Goal: Task Accomplishment & Management: Use online tool/utility

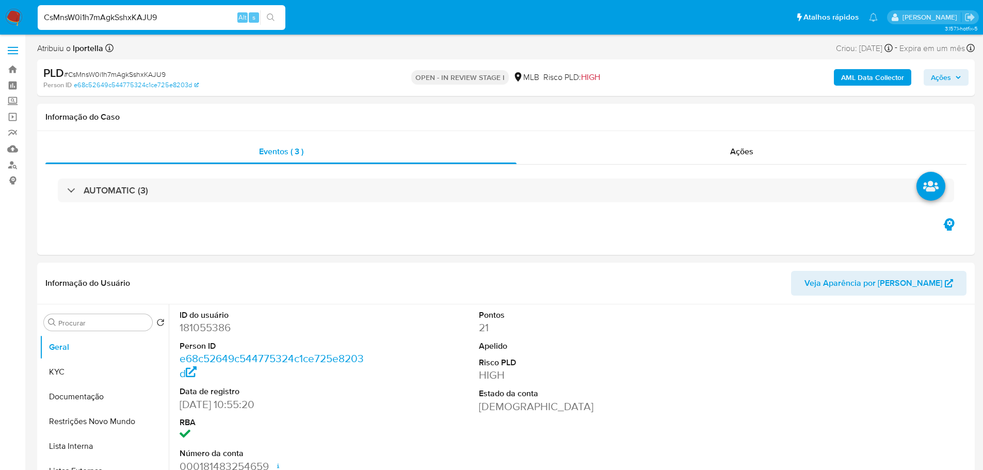
select select "10"
click at [965, 76] on button "Ações" at bounding box center [945, 77] width 45 height 17
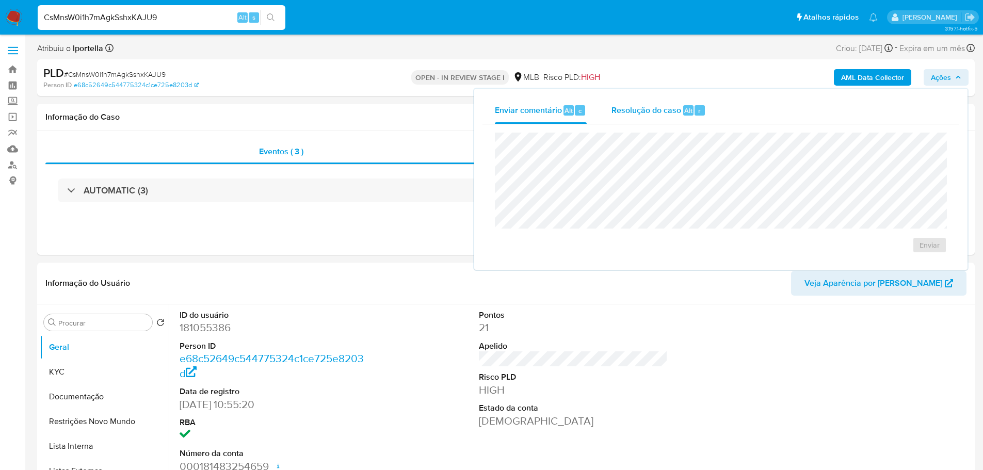
click at [668, 111] on span "Resolução do caso" at bounding box center [646, 110] width 70 height 12
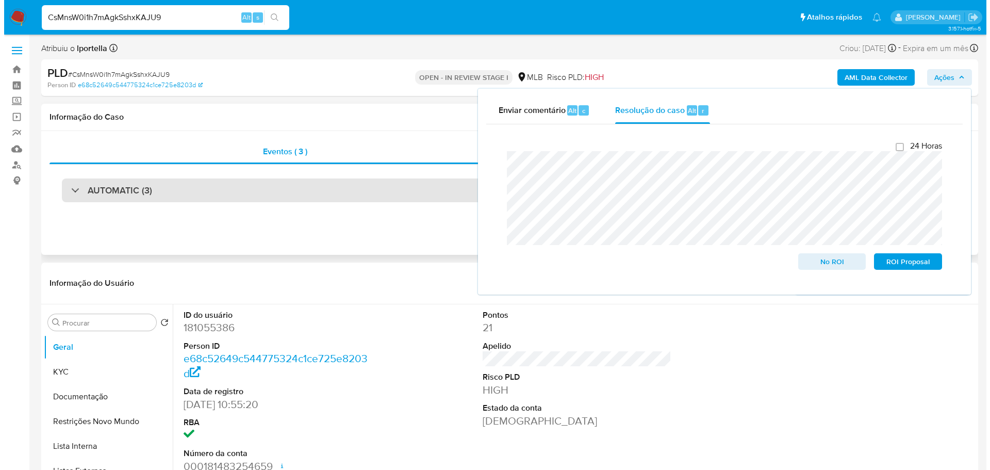
scroll to position [155, 0]
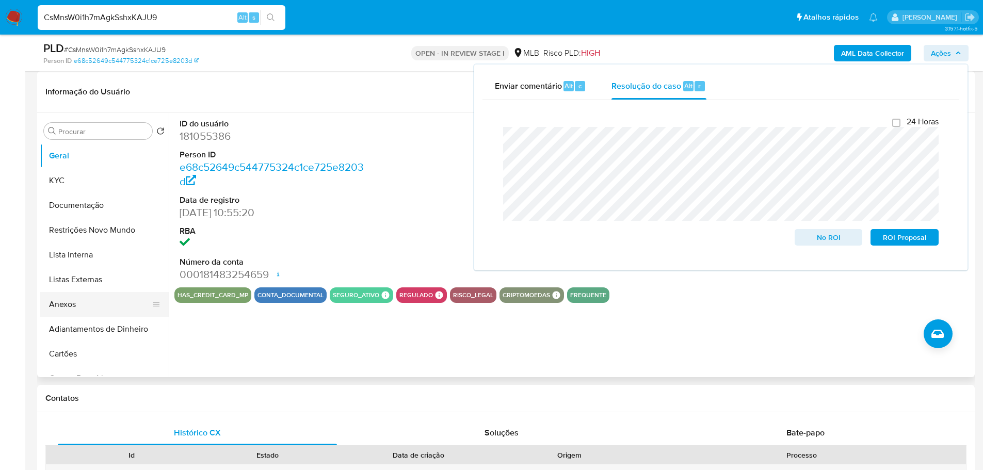
drag, startPoint x: 81, startPoint y: 307, endPoint x: 76, endPoint y: 301, distance: 8.2
click at [81, 307] on button "Anexos" at bounding box center [100, 304] width 121 height 25
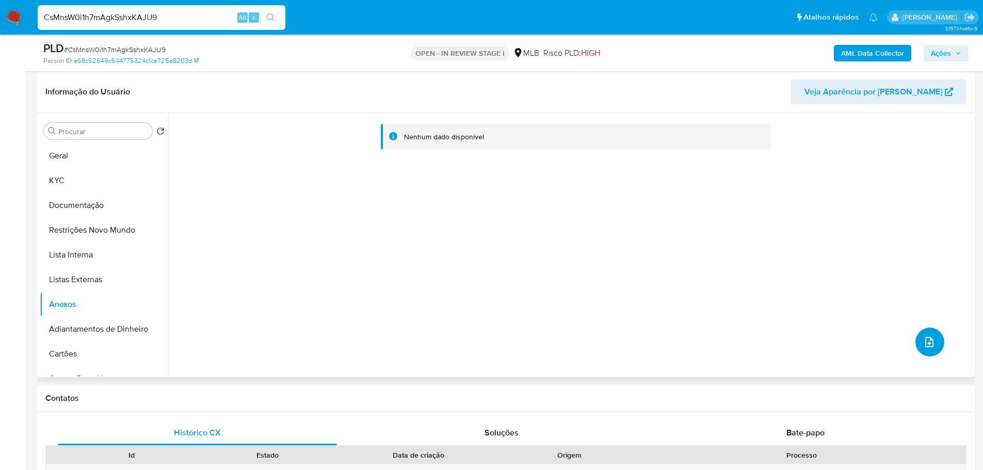
click at [924, 342] on icon "upload-file" at bounding box center [929, 342] width 12 height 12
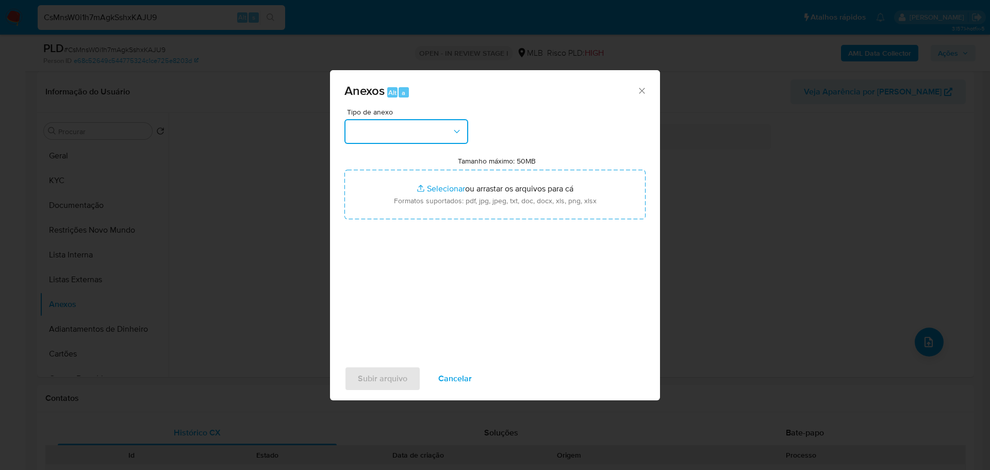
click at [373, 131] on button "button" at bounding box center [407, 131] width 124 height 25
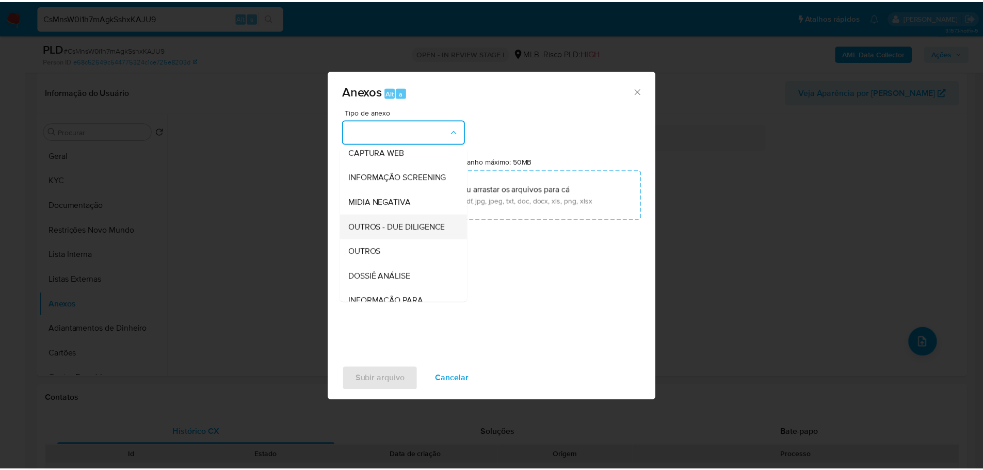
scroll to position [159, 0]
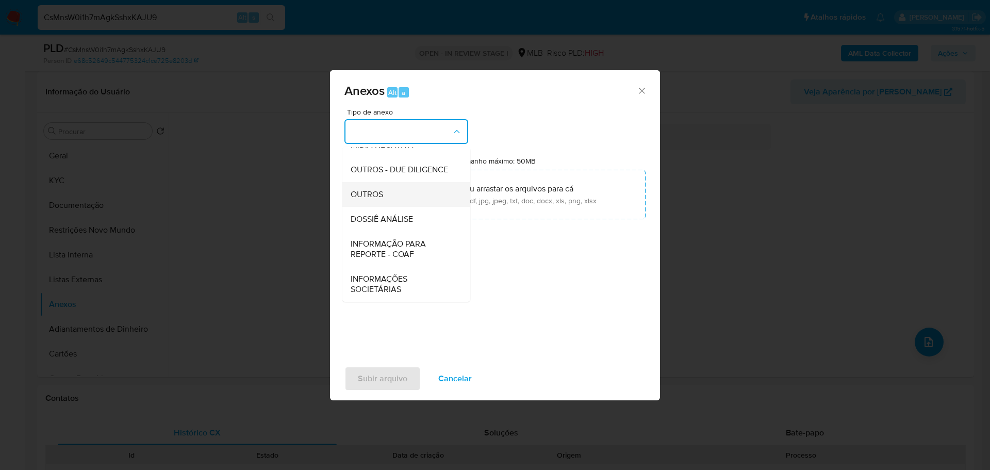
click at [389, 189] on div "OUTROS" at bounding box center [403, 194] width 105 height 25
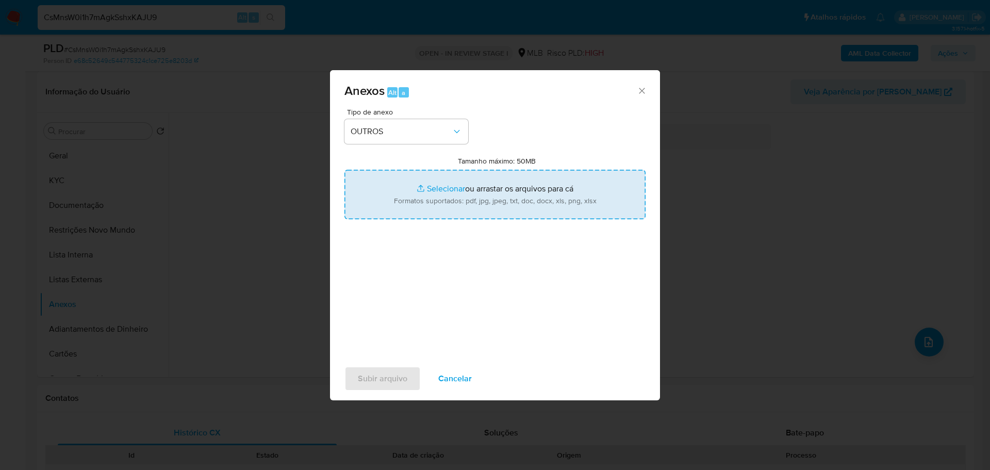
type input "C:\fakepath\SAR - XXX - CPF 46946764234 - MARCELO ALVES MACEDO.pdf"
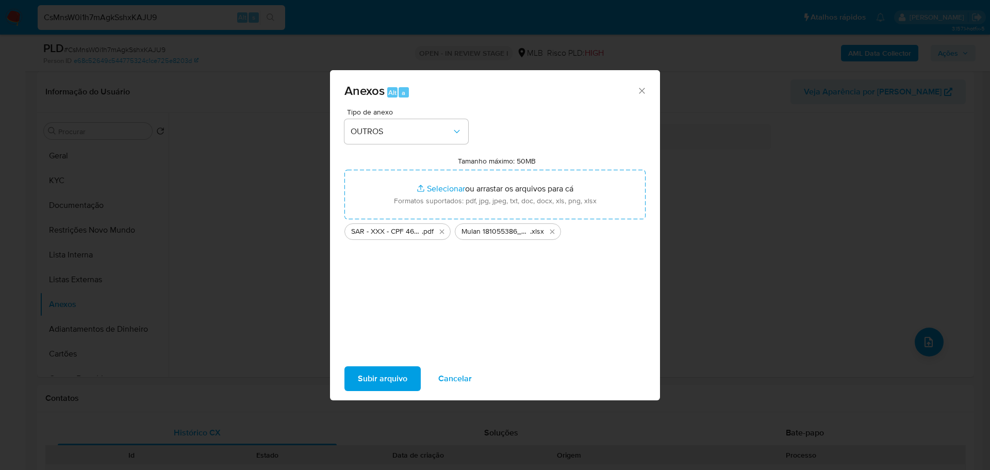
click at [379, 383] on span "Subir arquivo" at bounding box center [383, 378] width 50 height 23
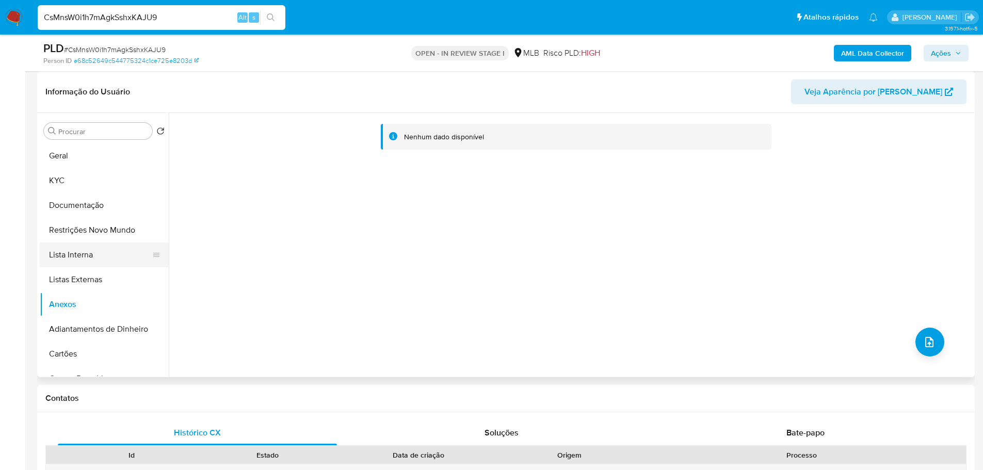
click at [75, 250] on button "Lista Interna" at bounding box center [100, 254] width 121 height 25
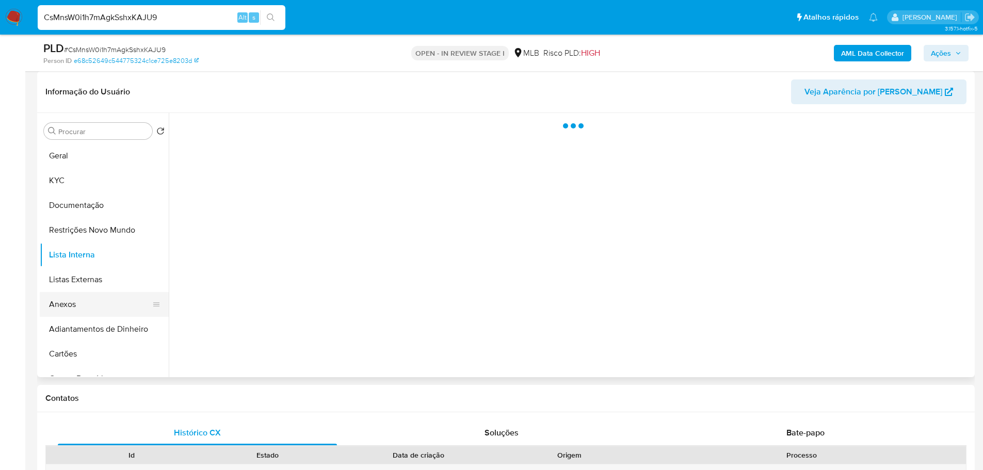
click at [99, 303] on button "Anexos" at bounding box center [100, 304] width 121 height 25
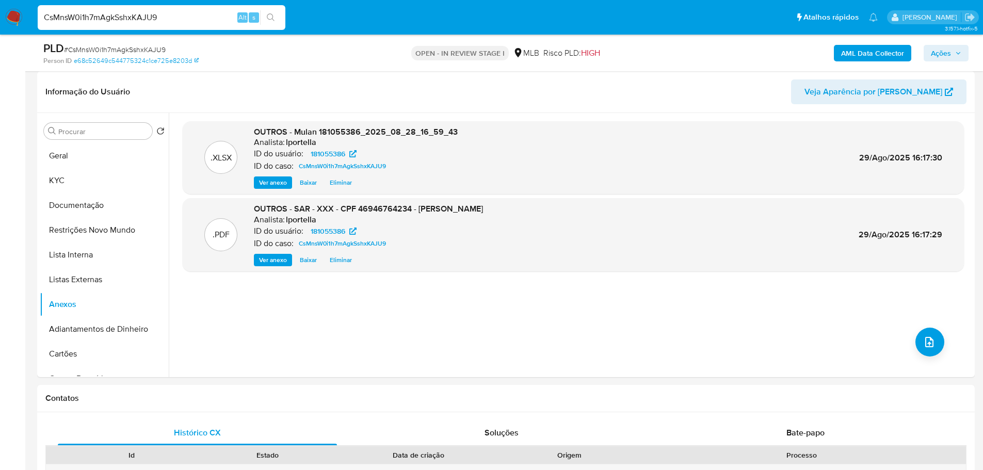
click at [948, 50] on span "Ações" at bounding box center [941, 53] width 20 height 17
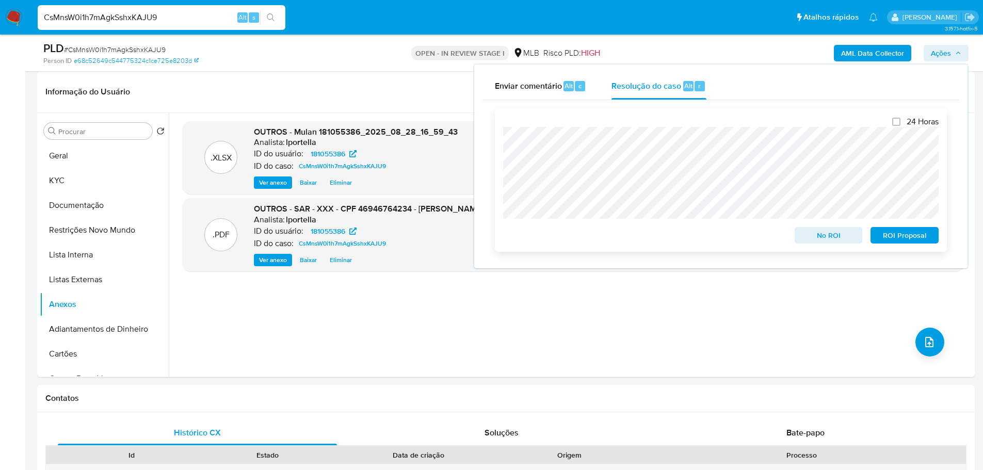
click at [895, 241] on span "ROI Proposal" at bounding box center [904, 235] width 54 height 14
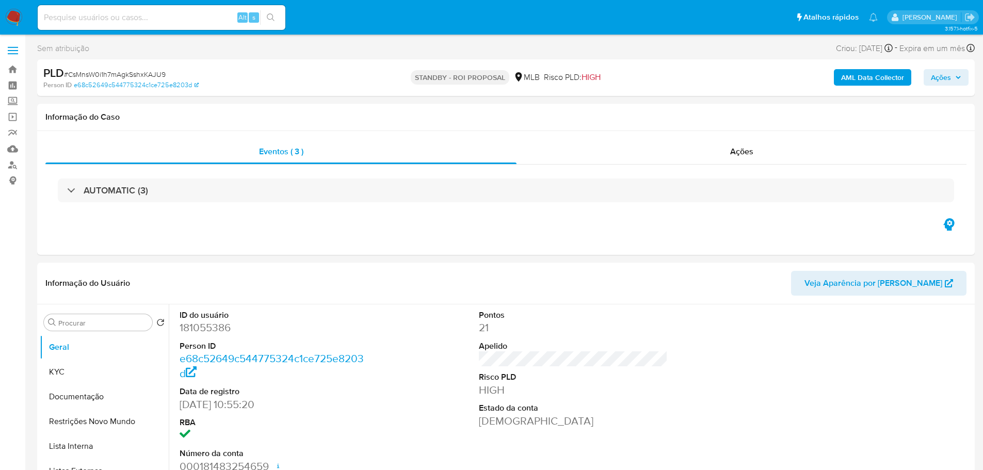
select select "10"
click at [100, 76] on span "# CsMnsW0i1h7mAgkSshxKAJU9" at bounding box center [115, 74] width 102 height 10
copy span "CsMnsW0i1h7mAgkSshxKAJU9"
click at [137, 16] on input at bounding box center [162, 17] width 248 height 13
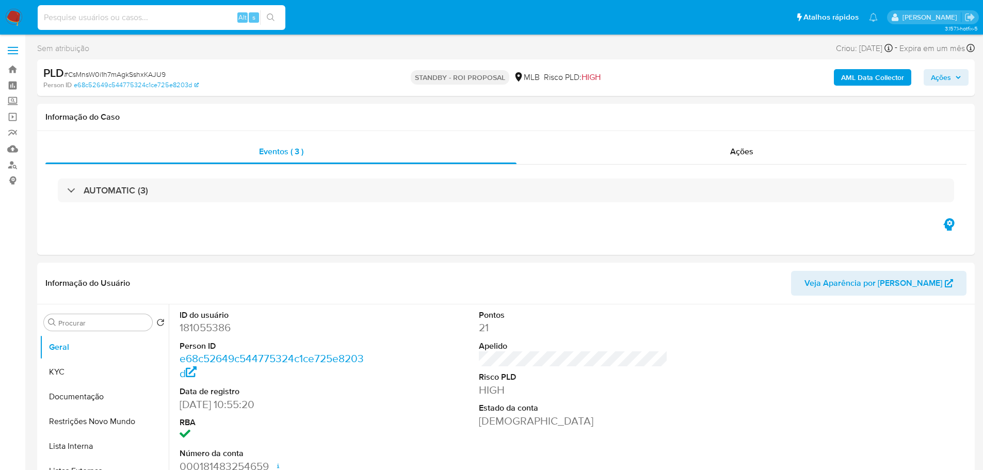
paste input "E90wsMK3tEKP4bsKpUI4nRuq"
type input "E90wsMK3tEKP4bsKpUI4nRuq"
select select "10"
click at [952, 76] on span "Ações" at bounding box center [946, 77] width 30 height 14
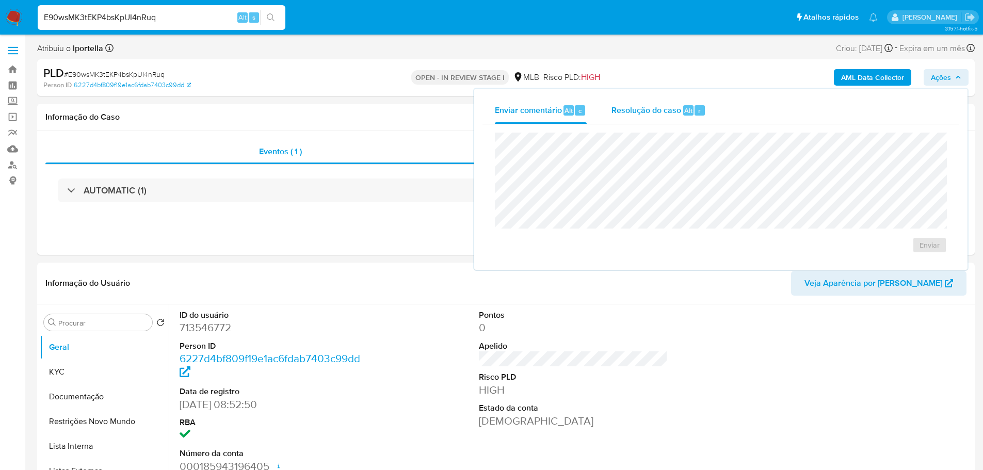
click at [678, 122] on div "Resolução do caso Alt r" at bounding box center [658, 110] width 94 height 27
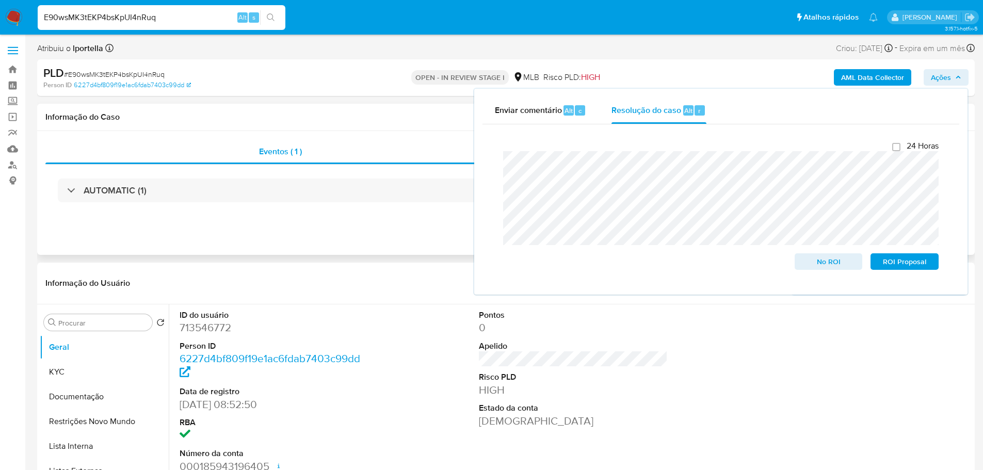
click at [314, 253] on div "Eventos ( 1 ) Ações AUTOMATIC (1)" at bounding box center [505, 193] width 937 height 124
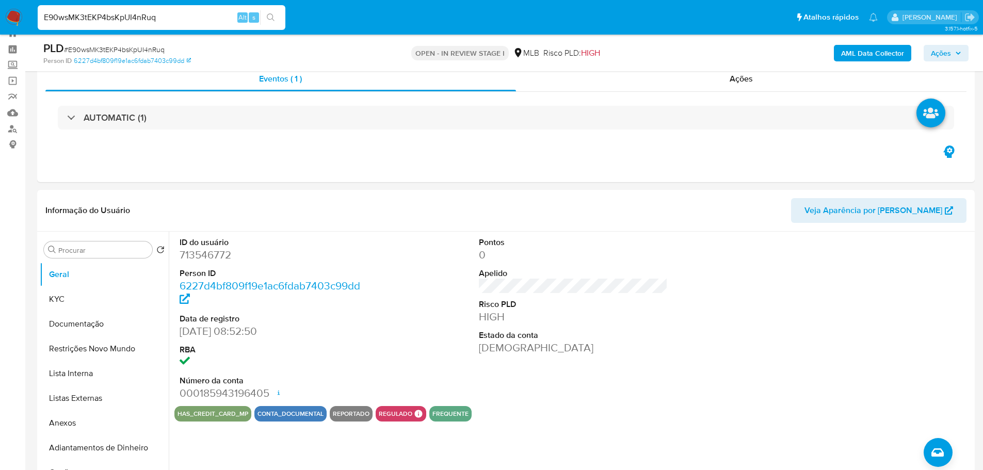
scroll to position [52, 0]
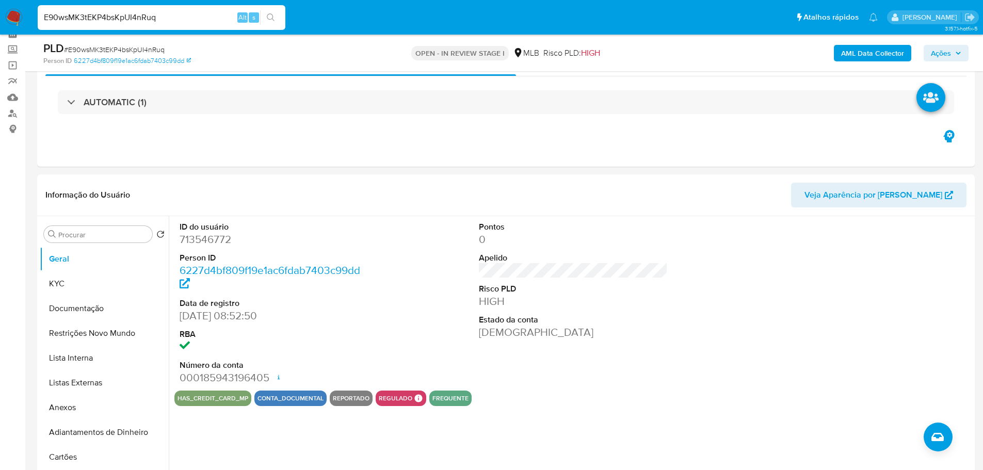
click at [932, 53] on button "Ações" at bounding box center [945, 53] width 45 height 17
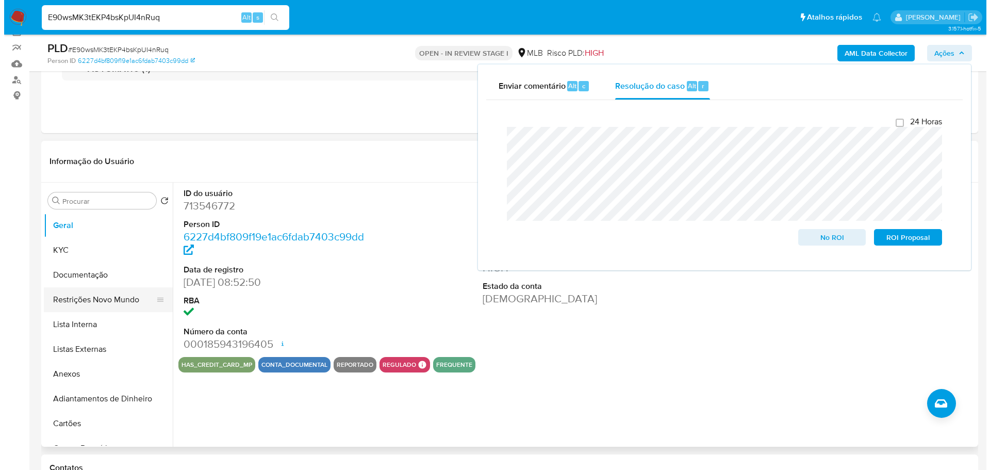
scroll to position [103, 0]
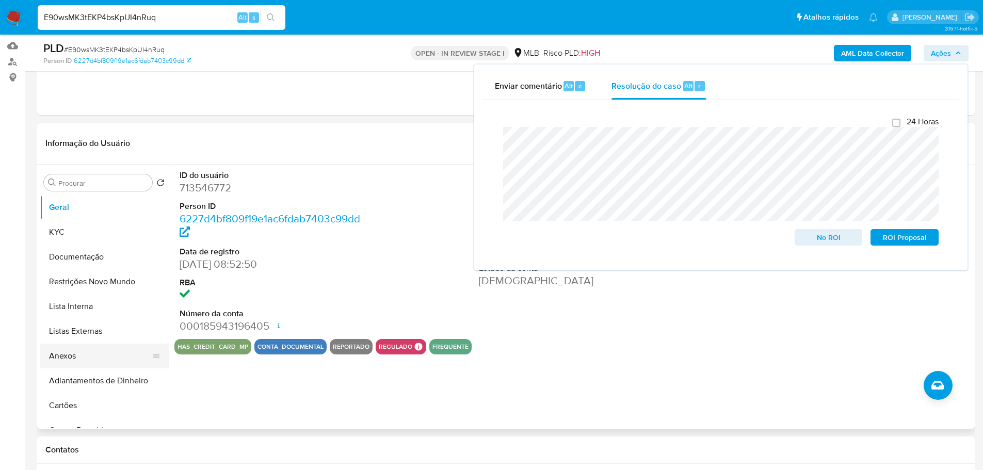
click at [93, 349] on button "Anexos" at bounding box center [100, 356] width 121 height 25
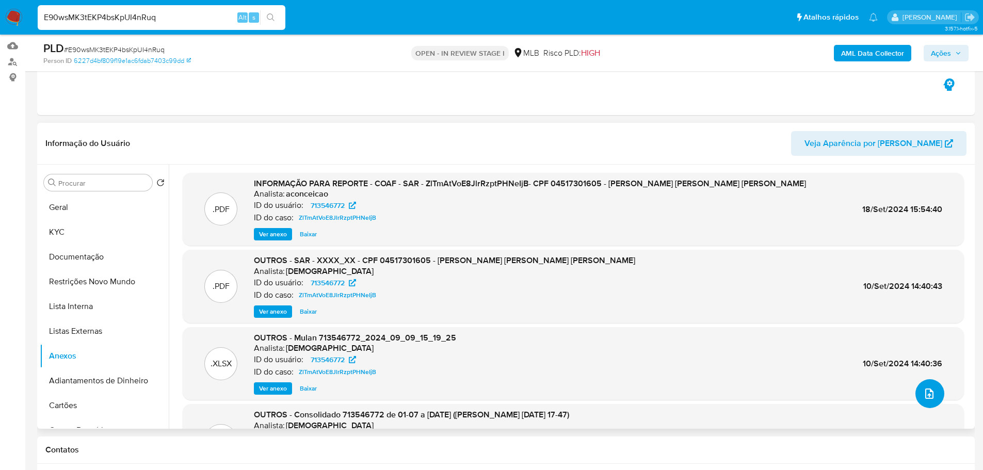
click at [931, 391] on icon "upload-file" at bounding box center [929, 393] width 12 height 12
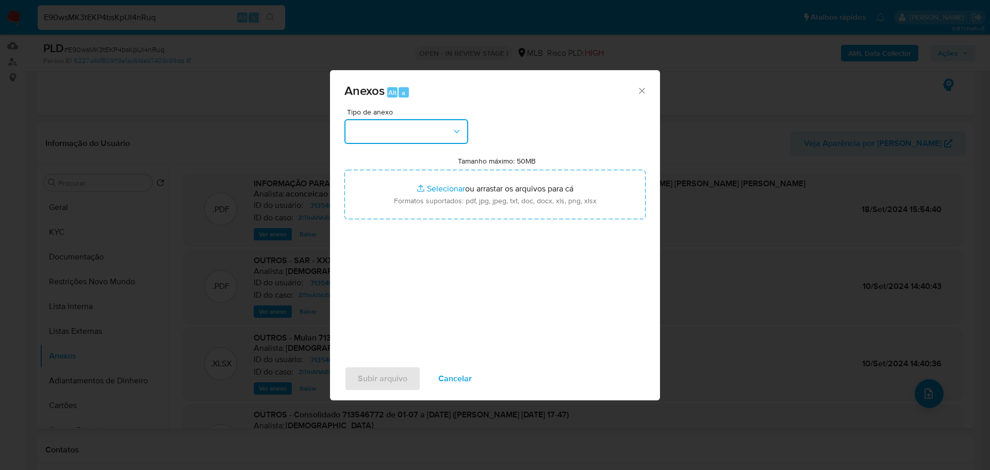
click at [386, 134] on button "button" at bounding box center [407, 131] width 124 height 25
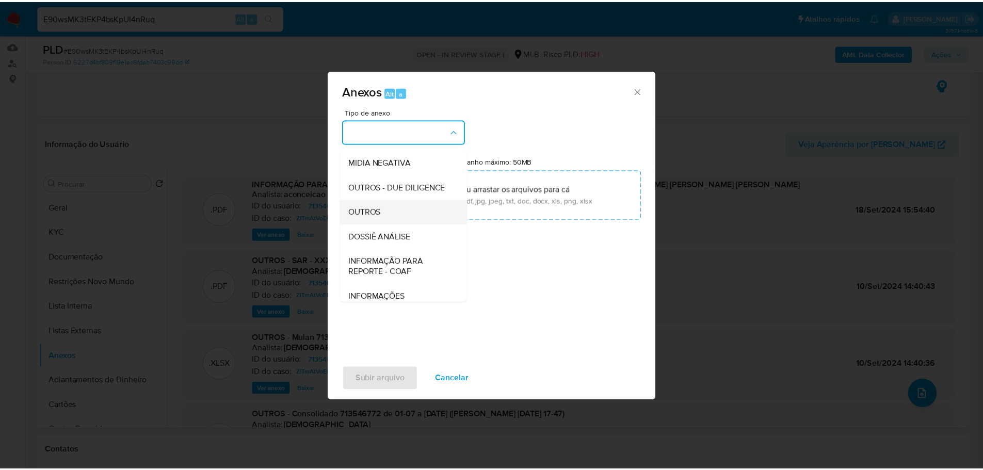
scroll to position [155, 0]
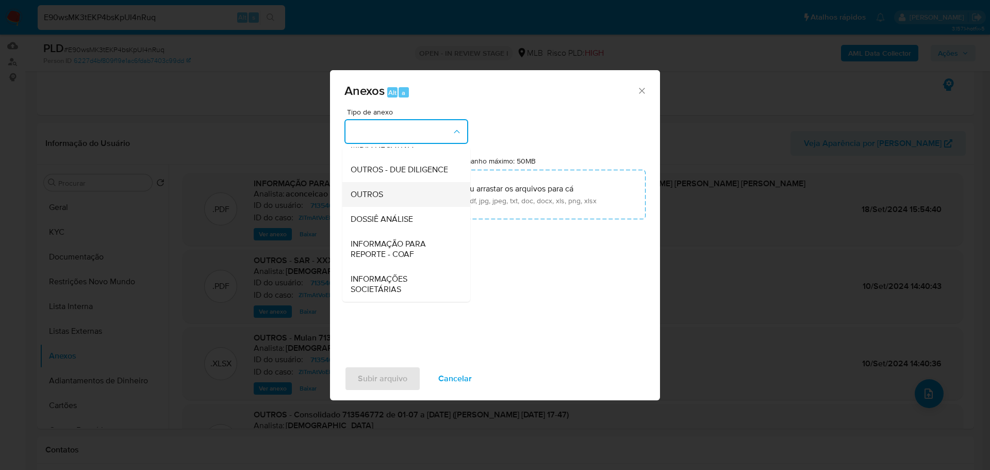
click at [366, 195] on span "OUTROS" at bounding box center [367, 194] width 32 height 10
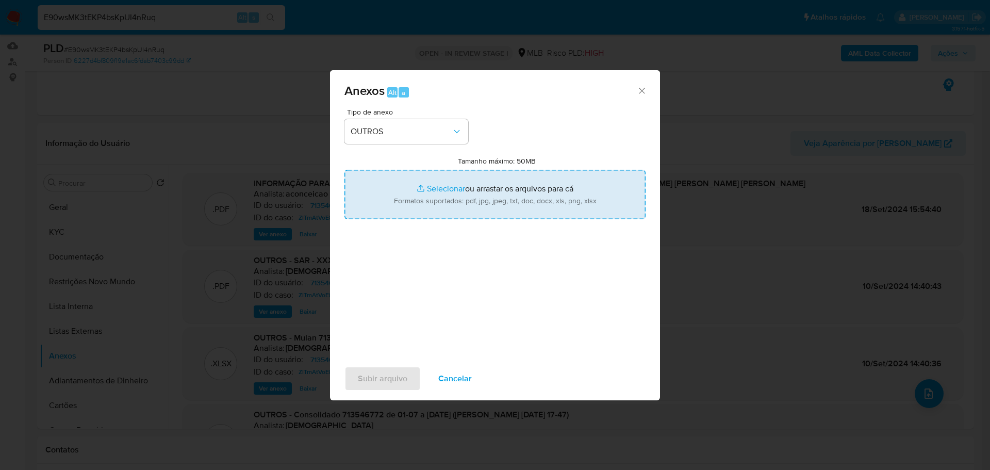
type input "C:\fakepath\2º SAR - XXX - CPF 04517301605 - ANDERSON RODRIGUES DA SILVA.pdf"
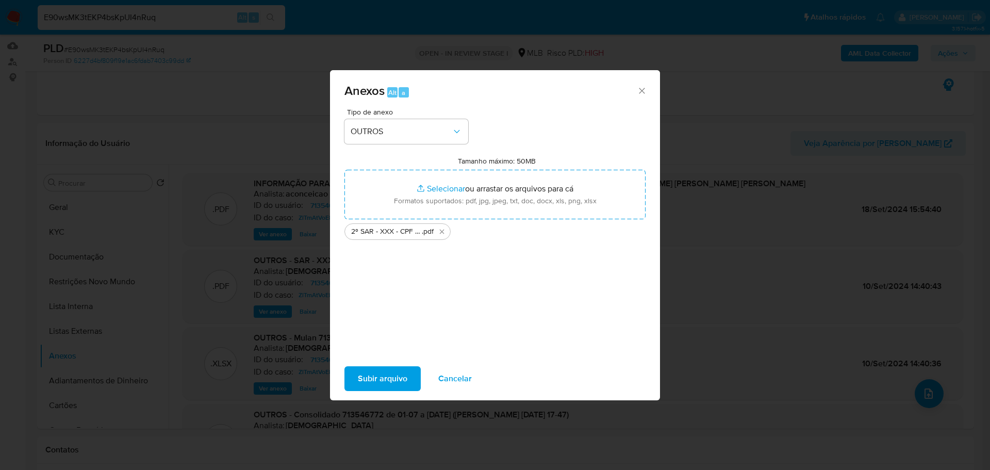
click at [383, 378] on span "Subir arquivo" at bounding box center [383, 378] width 50 height 23
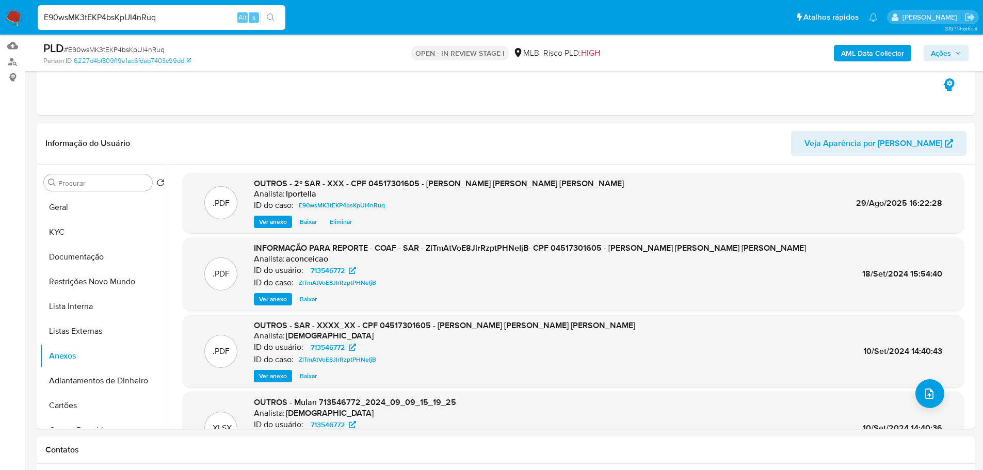
click at [954, 48] on span "Ações" at bounding box center [946, 53] width 30 height 14
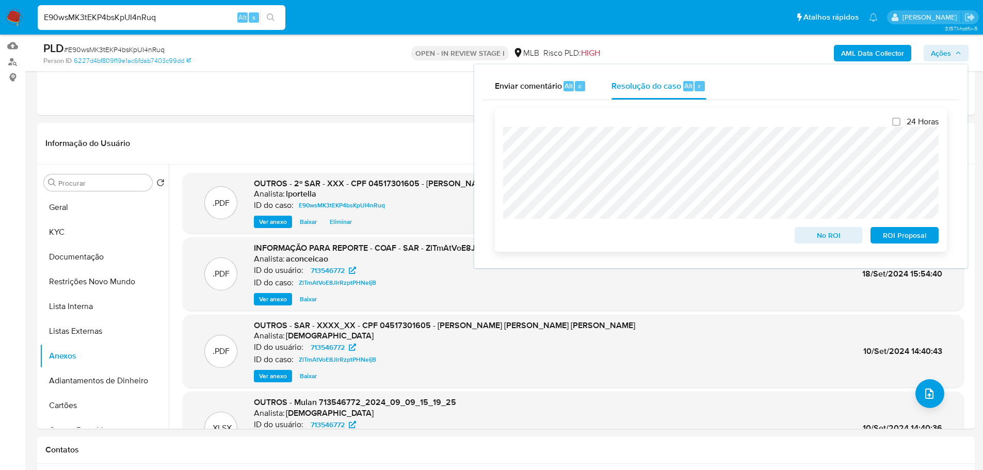
click at [906, 241] on span "ROI Proposal" at bounding box center [904, 235] width 54 height 14
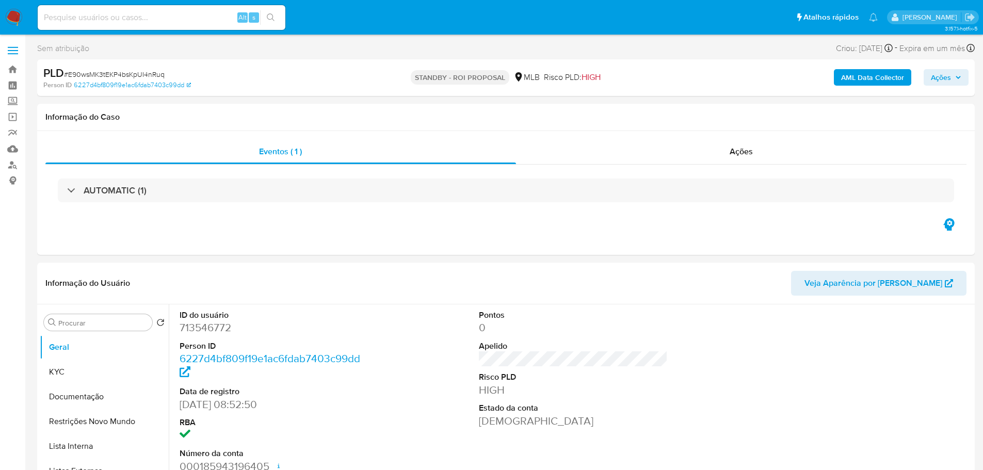
select select "10"
click at [137, 78] on span "# E90wsMK3tEKP4bsKpUI4nRuq" at bounding box center [114, 74] width 101 height 10
copy span "E90wsMK3tEKP4bsKpUI4nRuq"
click at [16, 18] on img at bounding box center [14, 18] width 18 height 18
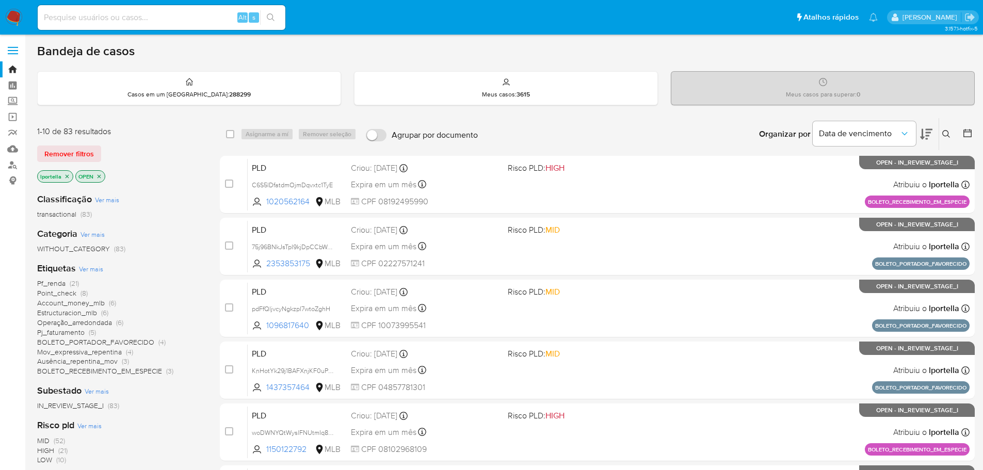
click at [165, 13] on input at bounding box center [162, 17] width 248 height 13
paste input "E90wsMK3tEKP4bsKpUI4nRuq"
type input "E90wsMK3tEKP4bsKpUI4nRuq"
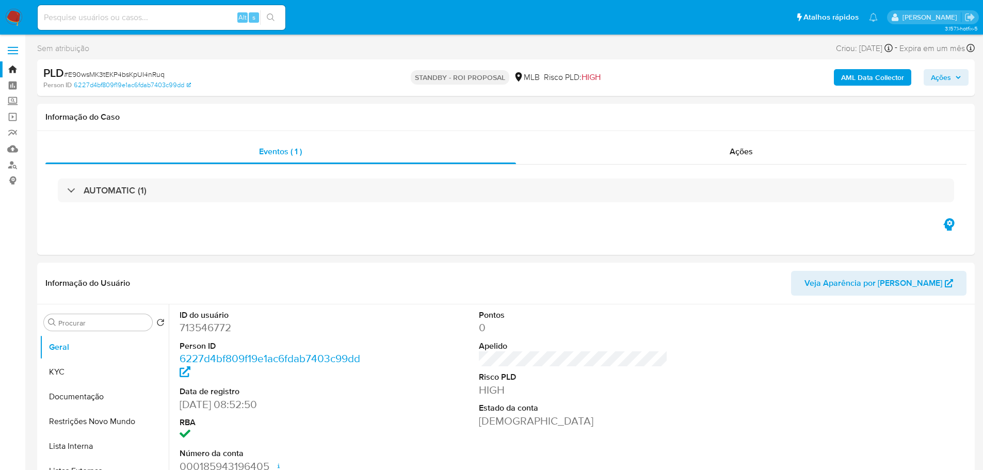
select select "10"
click at [10, 19] on img at bounding box center [14, 18] width 18 height 18
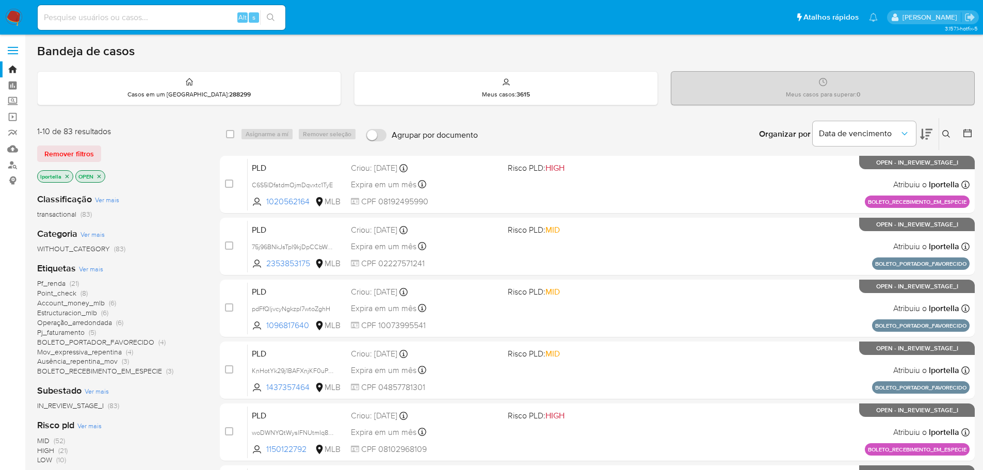
click at [24, 18] on nav "Pausado Ver notificaciones Alt s Atalhos rápidos Presiona las siguientes teclas…" at bounding box center [491, 17] width 983 height 35
click at [13, 13] on img at bounding box center [14, 18] width 18 height 18
